Goal: Task Accomplishment & Management: Use online tool/utility

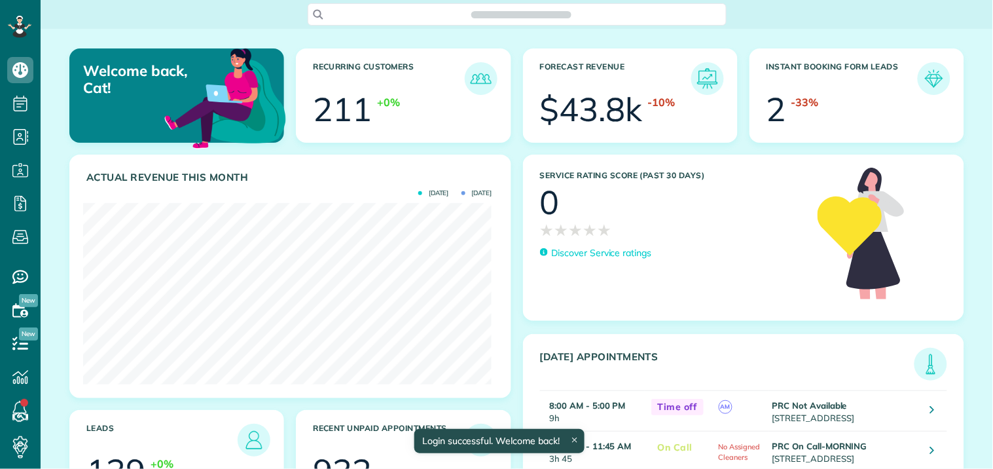
scroll to position [181, 408]
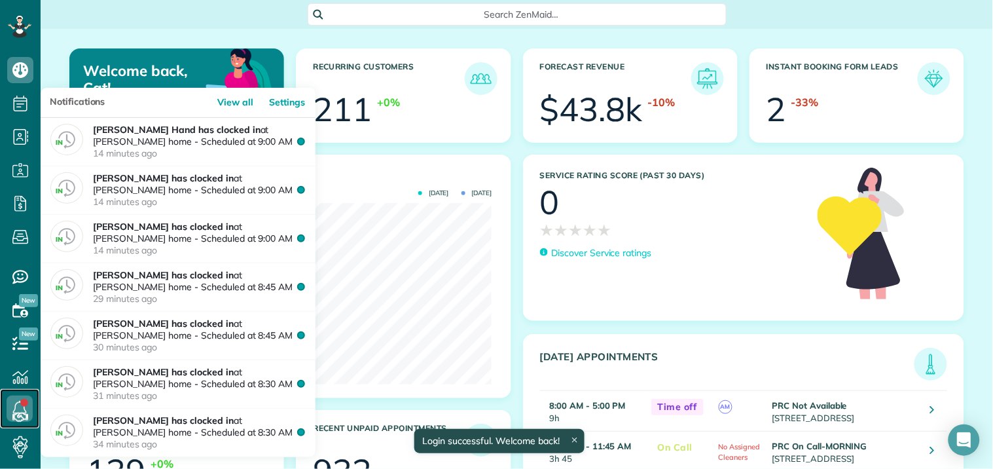
click at [22, 406] on link at bounding box center [19, 408] width 39 height 39
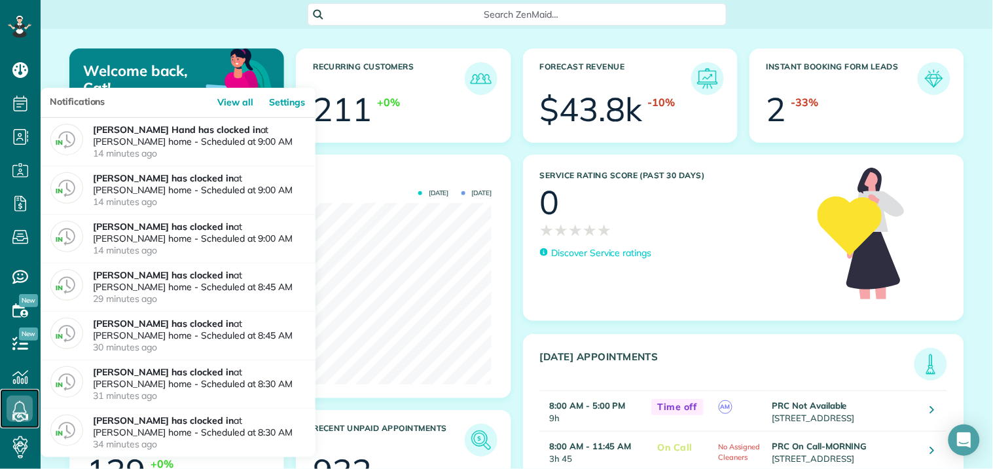
click at [22, 405] on icon at bounding box center [20, 408] width 26 height 26
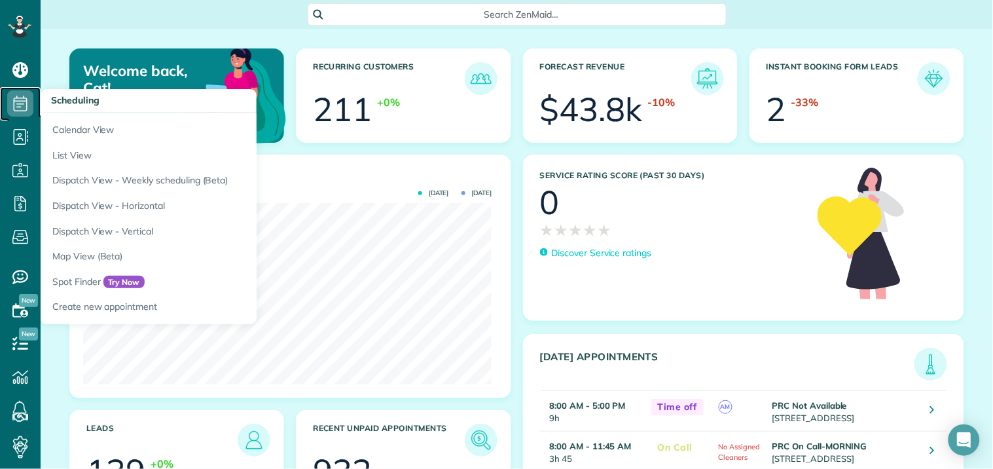
click at [26, 94] on icon at bounding box center [20, 103] width 26 height 26
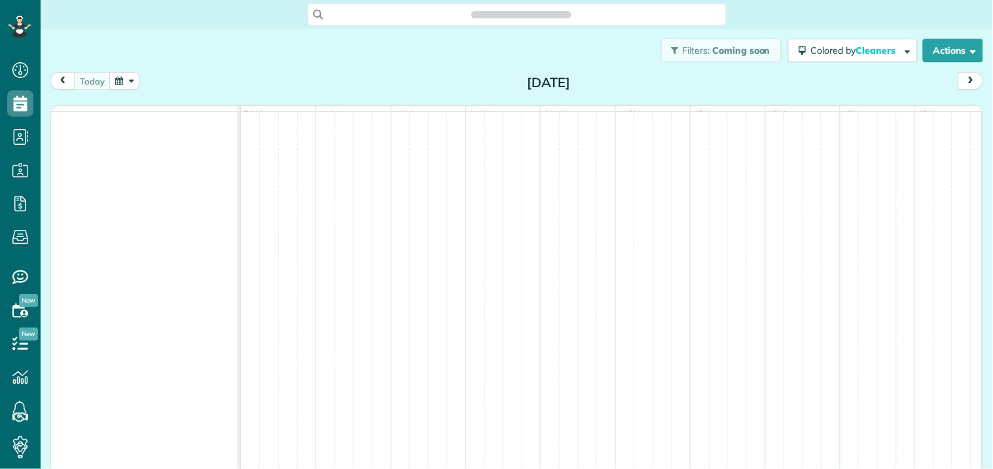
scroll to position [5, 5]
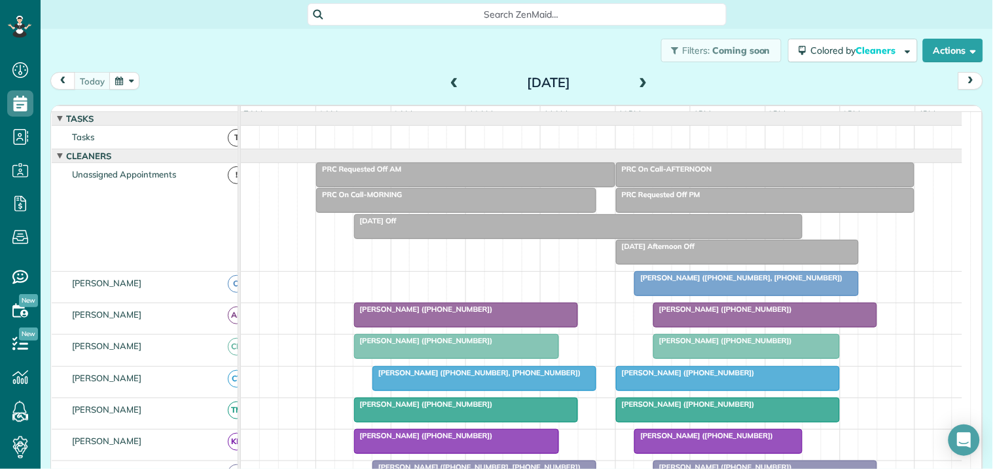
click at [457, 325] on div at bounding box center [466, 315] width 223 height 24
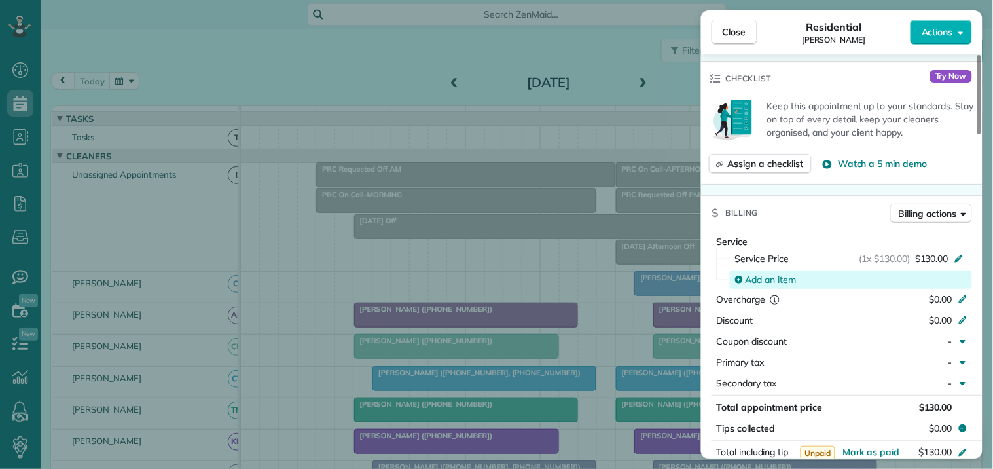
scroll to position [291, 0]
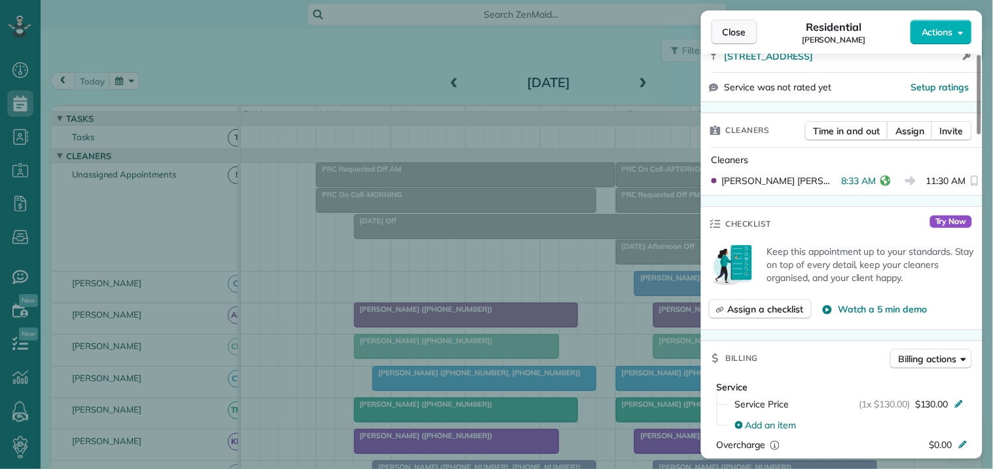
click at [746, 33] on span "Close" at bounding box center [735, 32] width 24 height 13
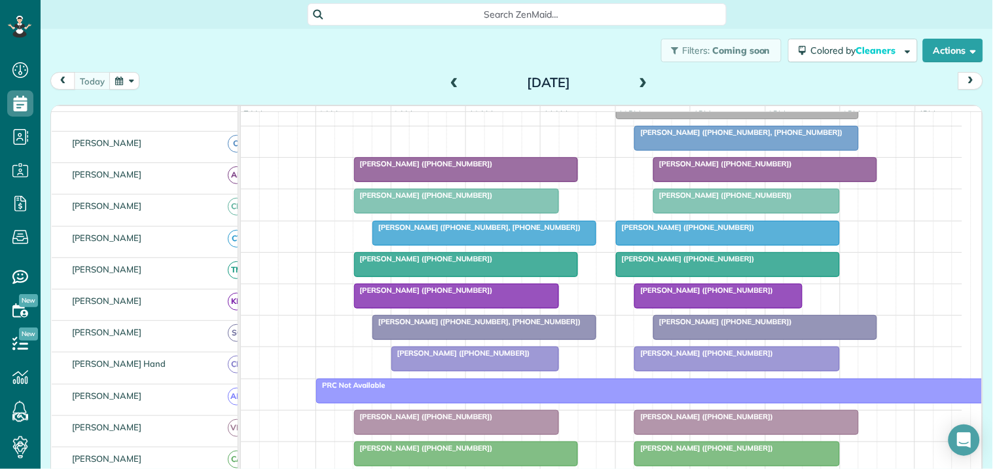
scroll to position [145, 0]
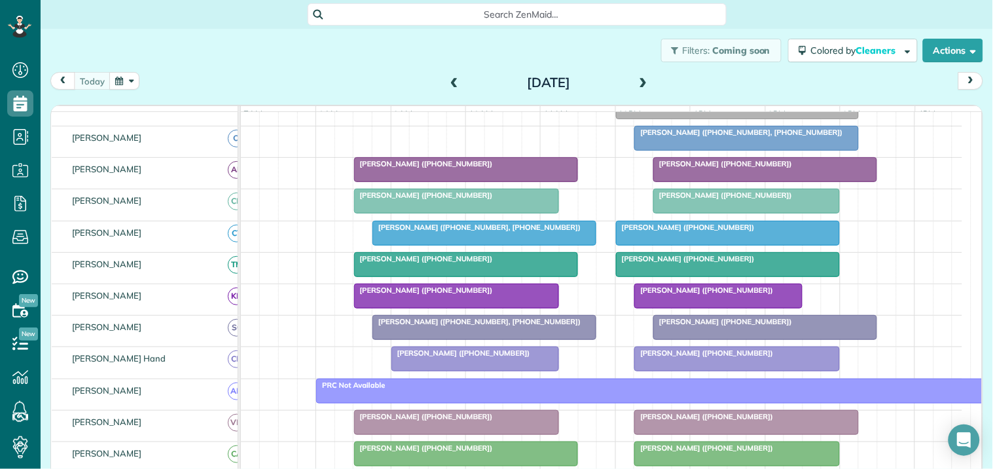
click at [427, 232] on div "John Long (+16786330770, +17703314304)" at bounding box center [484, 227] width 216 height 9
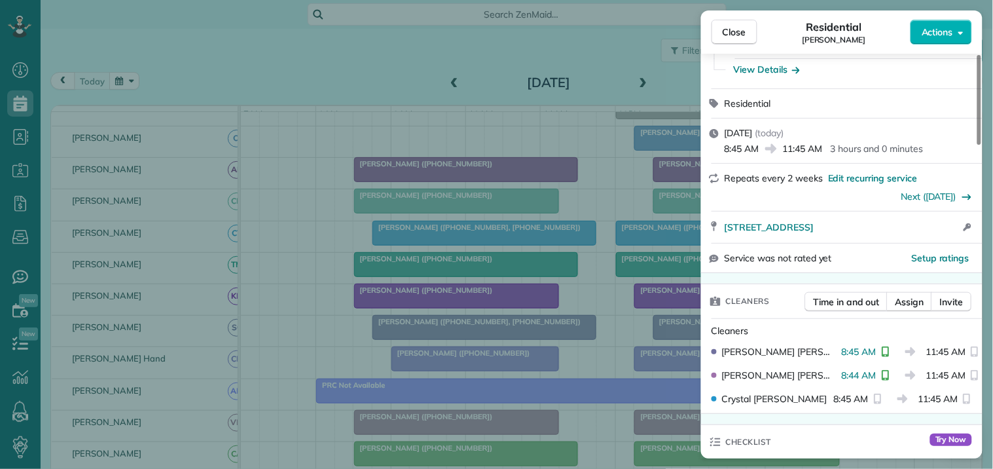
scroll to position [218, 0]
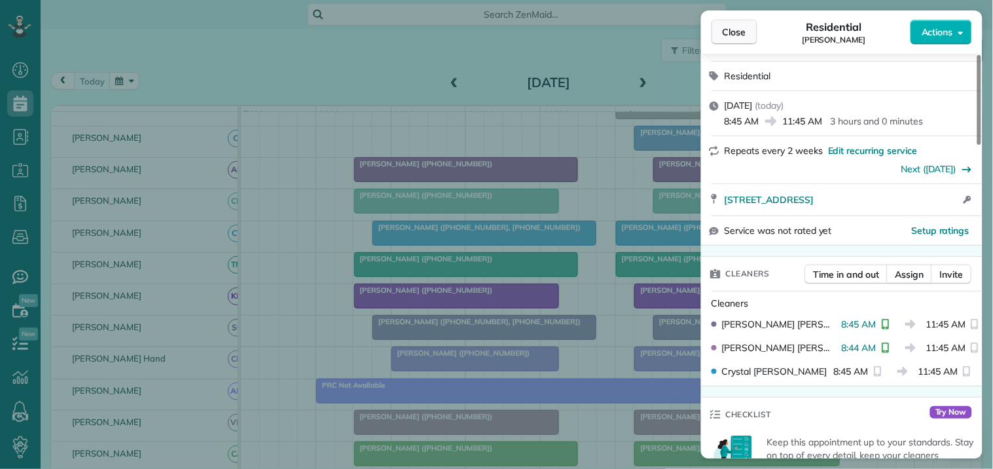
click at [725, 35] on span "Close" at bounding box center [735, 32] width 24 height 13
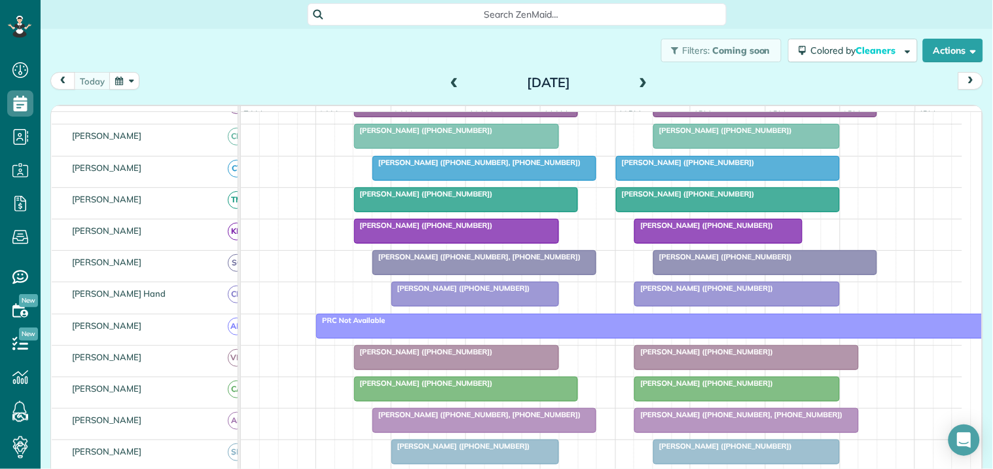
scroll to position [363, 0]
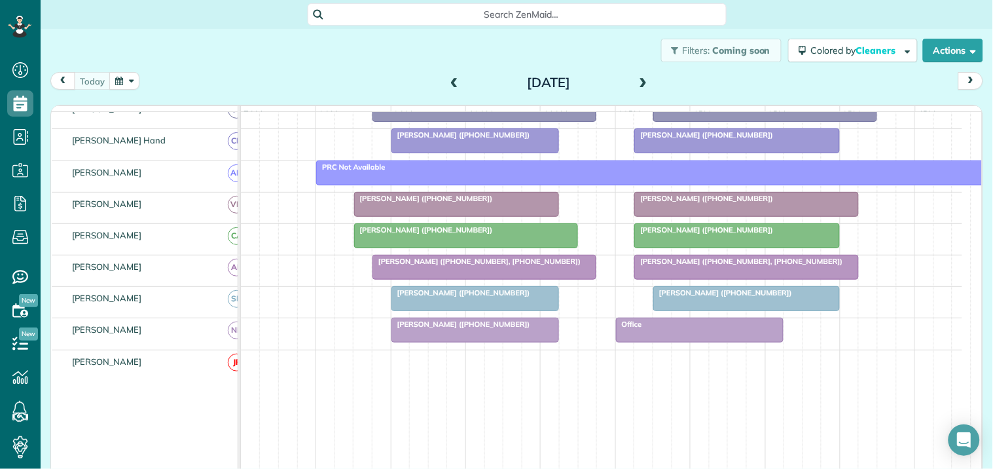
click at [446, 216] on div at bounding box center [457, 204] width 204 height 24
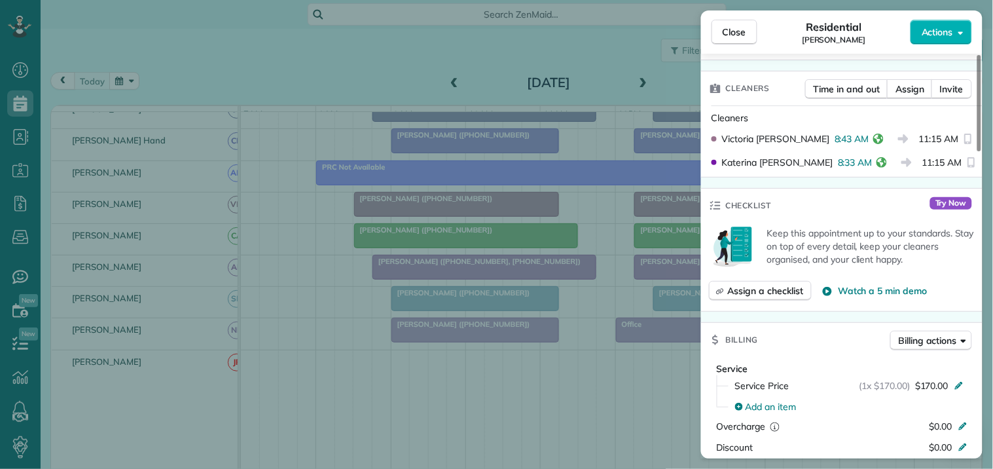
scroll to position [291, 0]
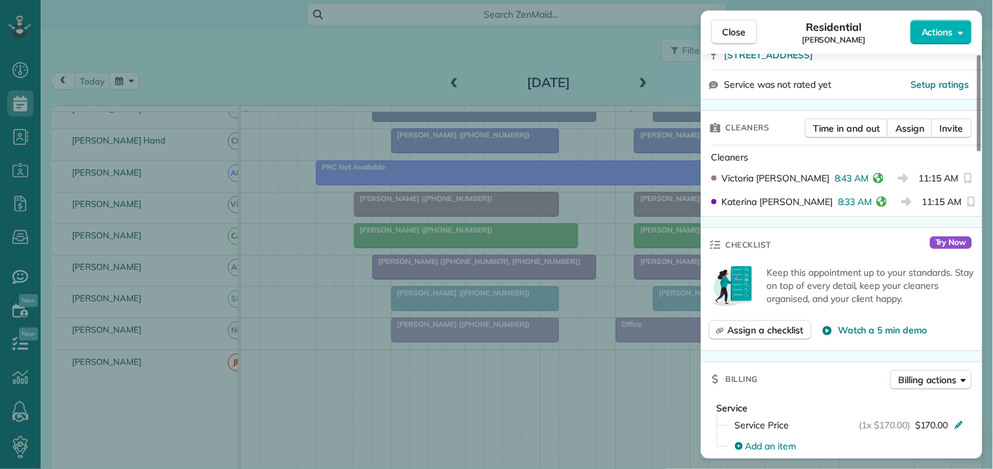
drag, startPoint x: 741, startPoint y: 31, endPoint x: 698, endPoint y: 50, distance: 47.2
click at [742, 31] on span "Close" at bounding box center [735, 32] width 24 height 13
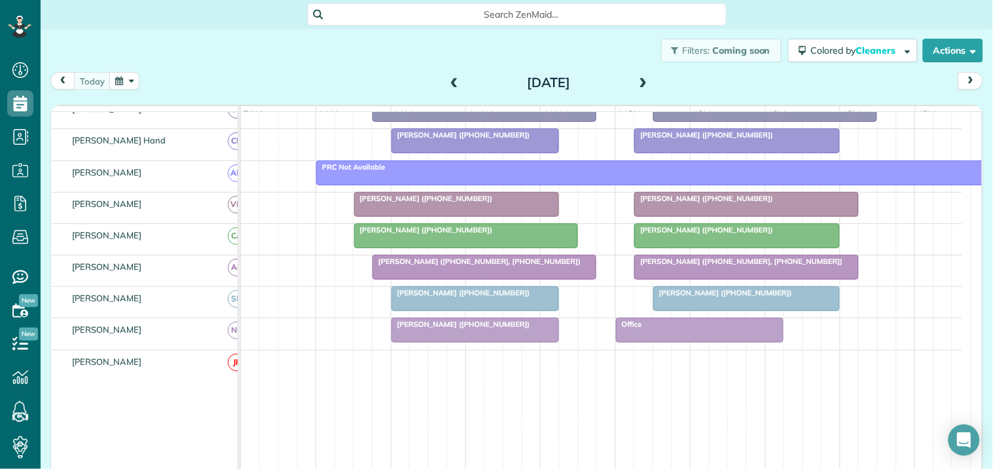
click at [482, 247] on div at bounding box center [466, 236] width 223 height 24
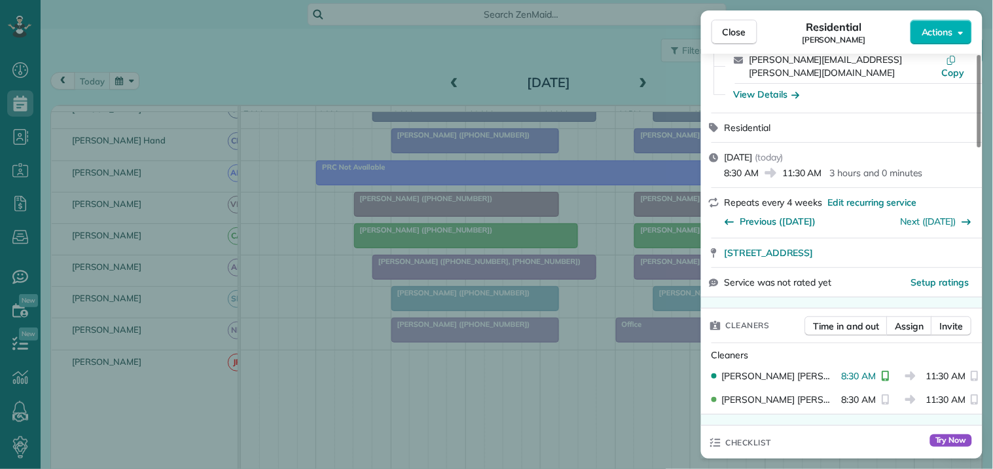
scroll to position [145, 0]
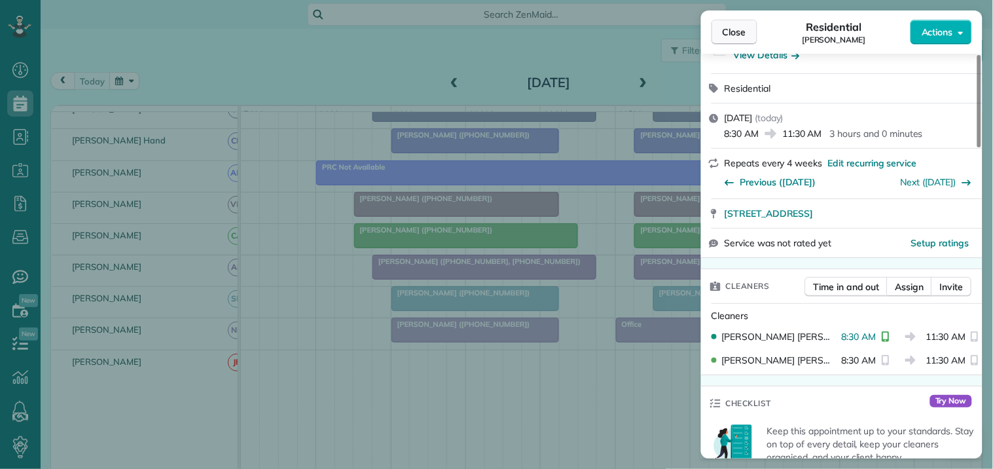
click at [732, 29] on span "Close" at bounding box center [735, 32] width 24 height 13
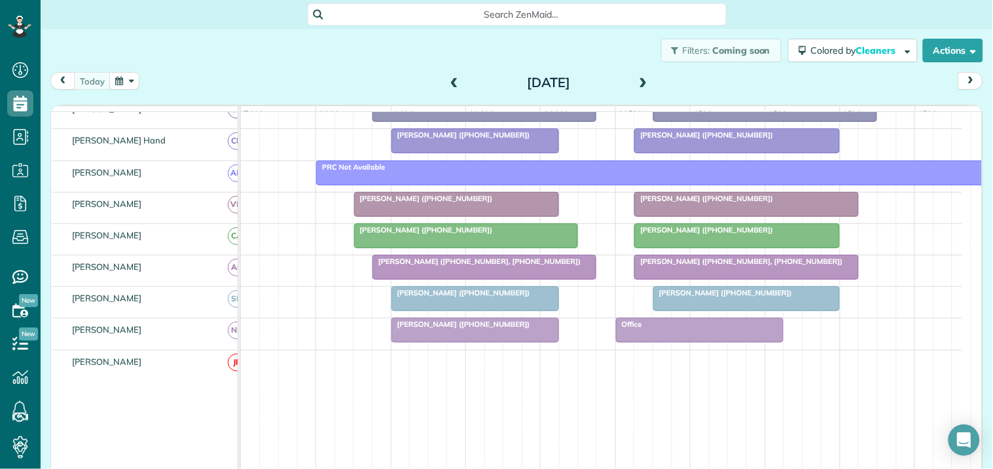
scroll to position [145, 0]
